Goal: Task Accomplishment & Management: Manage account settings

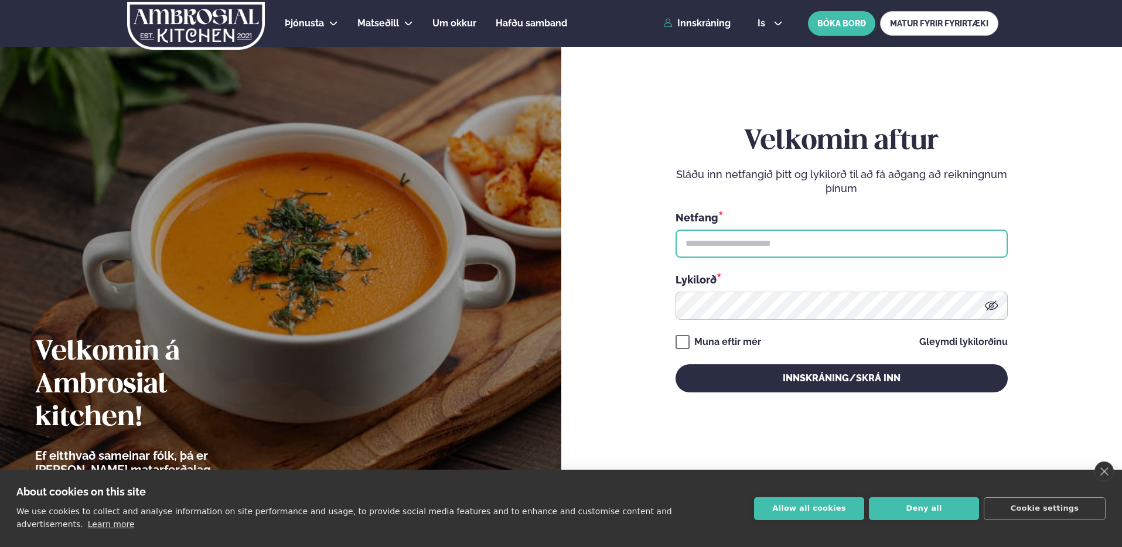
click at [827, 234] on input "text" at bounding box center [842, 244] width 332 height 28
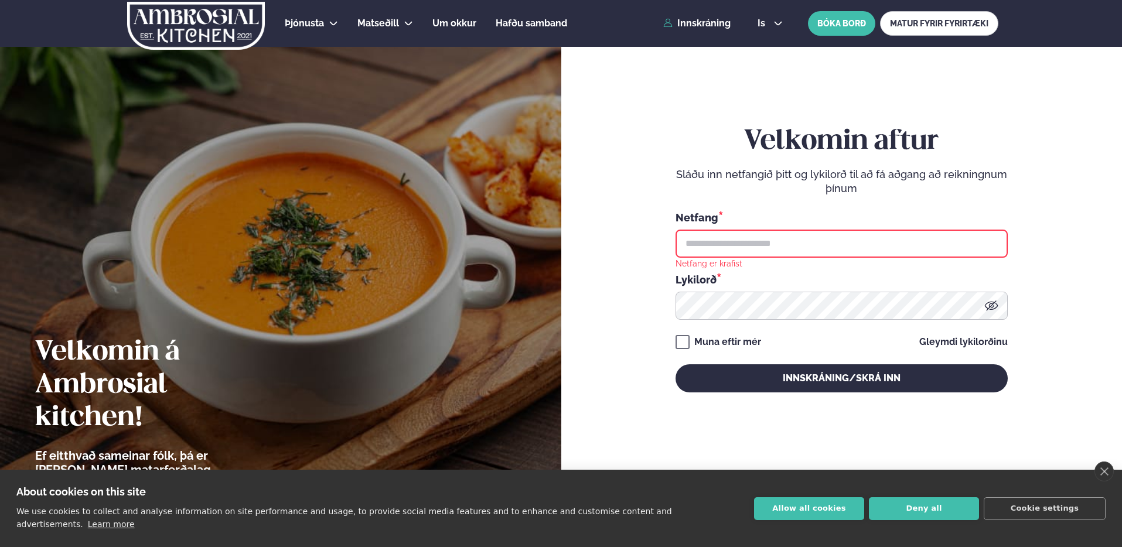
type input "**********"
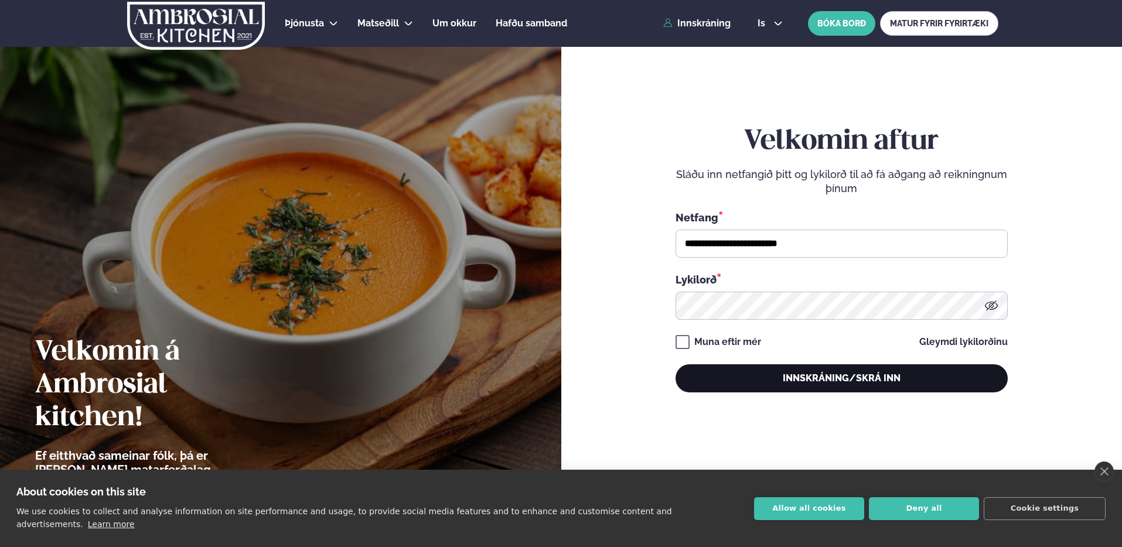
click at [838, 380] on button "Innskráning/Skrá inn" at bounding box center [842, 378] width 332 height 28
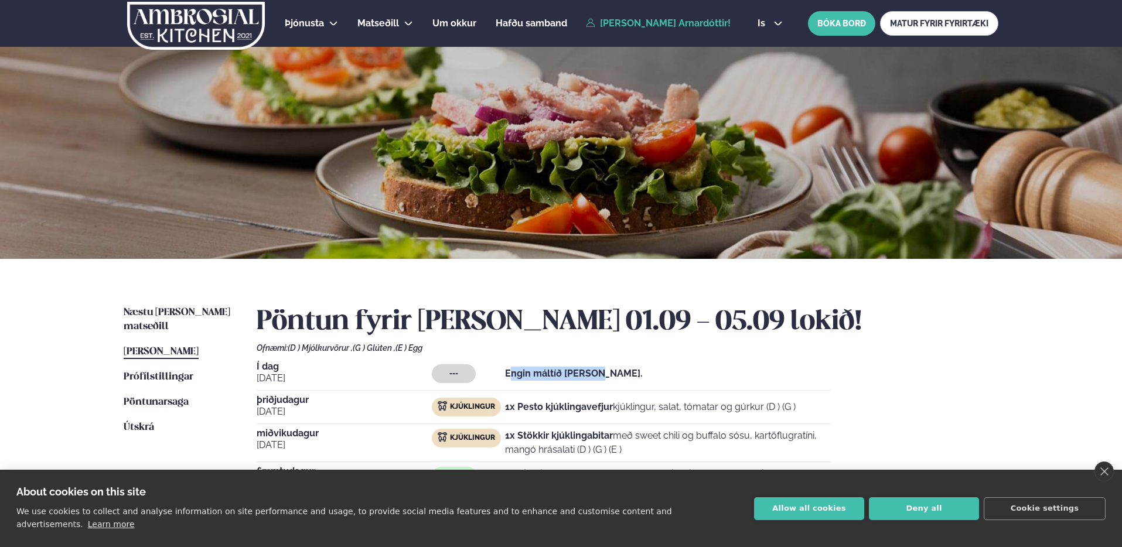
drag, startPoint x: 508, startPoint y: 375, endPoint x: 609, endPoint y: 369, distance: 101.5
click at [606, 369] on div "--- Engin máltíð [PERSON_NAME]." at bounding box center [631, 373] width 399 height 19
click at [609, 369] on div "--- Engin máltíð [PERSON_NAME]." at bounding box center [631, 373] width 399 height 19
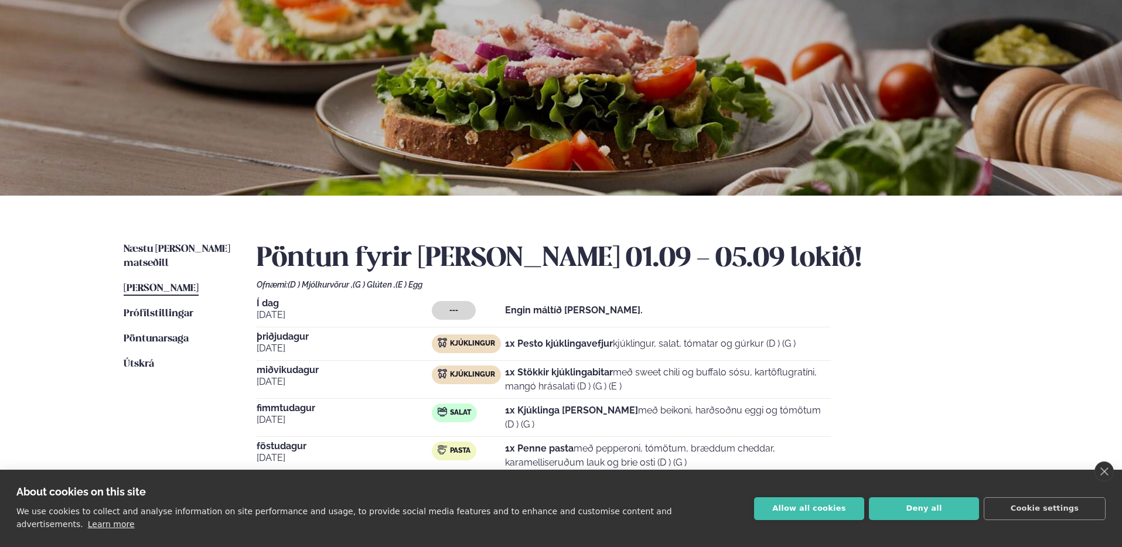
scroll to position [124, 0]
